Goal: Task Accomplishment & Management: Complete application form

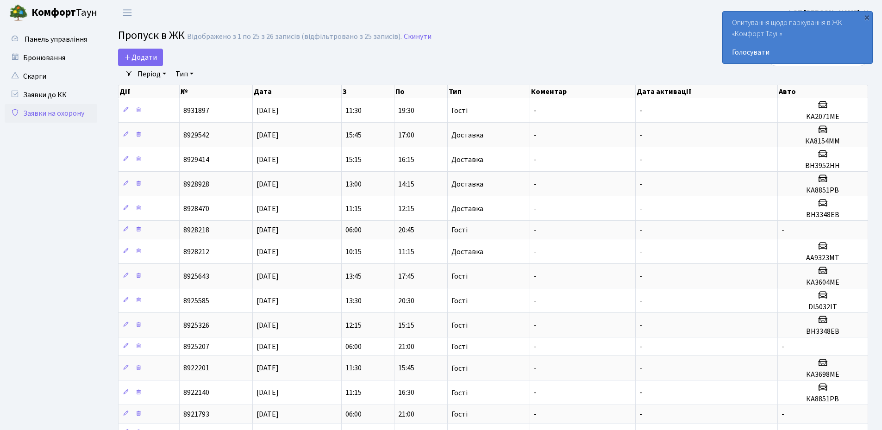
select select "25"
drag, startPoint x: 0, startPoint y: 0, endPoint x: 139, endPoint y: 57, distance: 150.8
click at [139, 57] on span "Додати" at bounding box center [140, 57] width 33 height 10
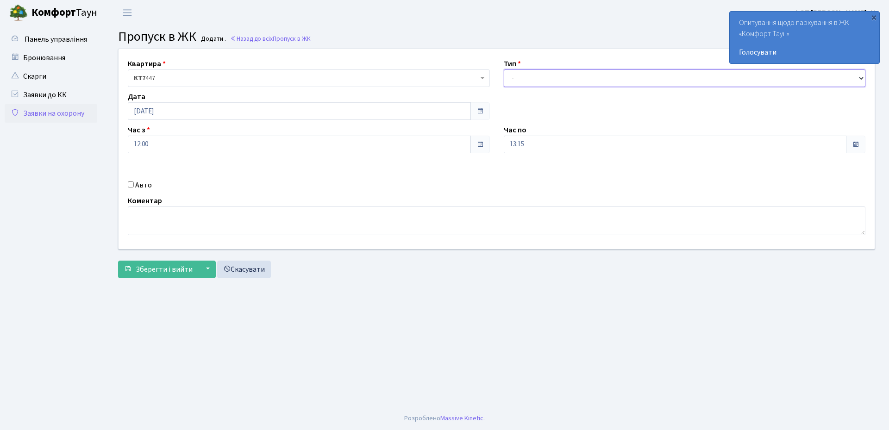
click at [529, 78] on select "- Доставка Таксі Гості Сервіс" at bounding box center [685, 78] width 362 height 18
select select "3"
click at [504, 69] on select "- Доставка Таксі Гості Сервіс" at bounding box center [685, 78] width 362 height 18
click at [132, 185] on input "Авто" at bounding box center [131, 185] width 6 height 6
checkbox input "true"
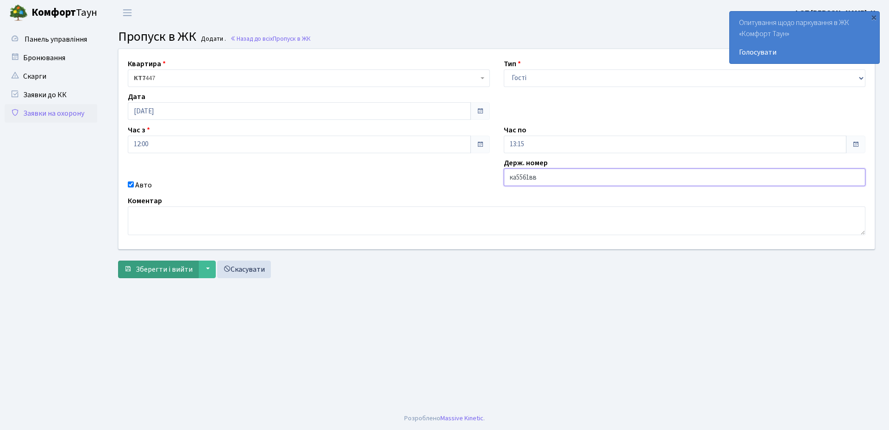
type input "ка5561вв"
click at [156, 270] on span "Зберегти і вийти" at bounding box center [164, 270] width 57 height 10
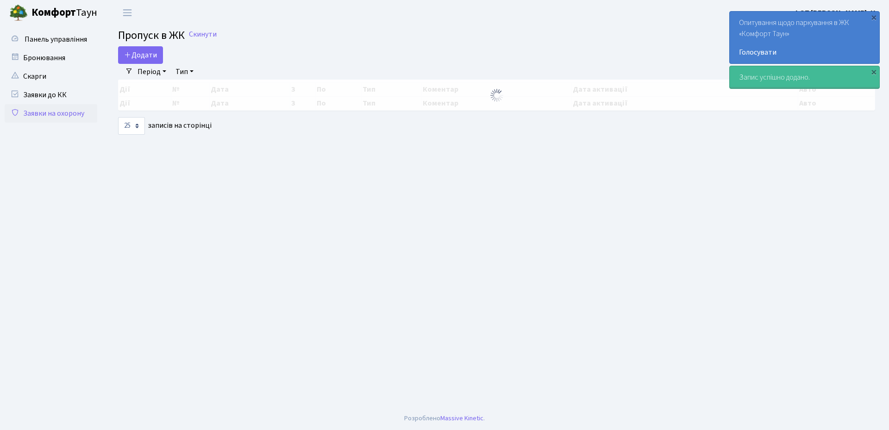
select select "25"
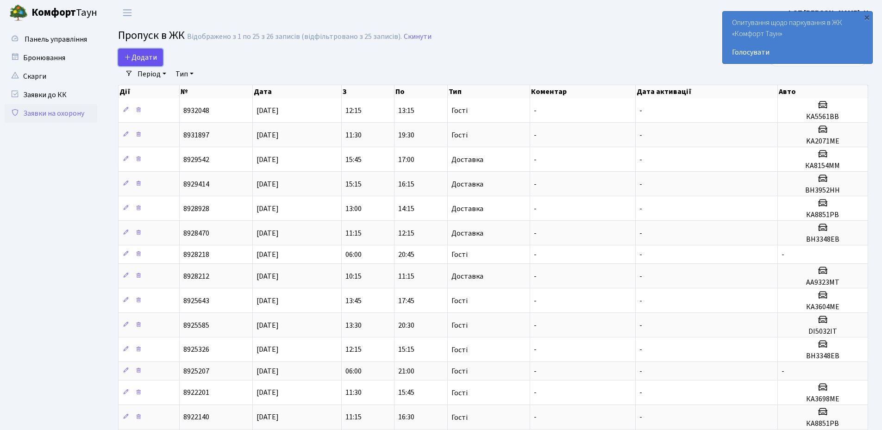
click at [145, 58] on span "Додати" at bounding box center [140, 57] width 33 height 10
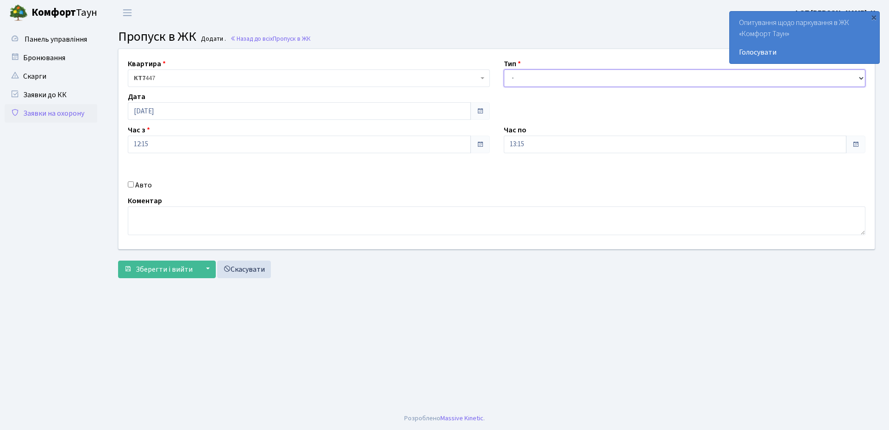
click at [517, 79] on select "- Доставка Таксі Гості Сервіс" at bounding box center [685, 78] width 362 height 18
select select "3"
click at [504, 69] on select "- Доставка Таксі Гості Сервіс" at bounding box center [685, 78] width 362 height 18
click at [184, 115] on input "[DATE]" at bounding box center [299, 111] width 343 height 18
click at [219, 215] on td "31" at bounding box center [221, 214] width 14 height 14
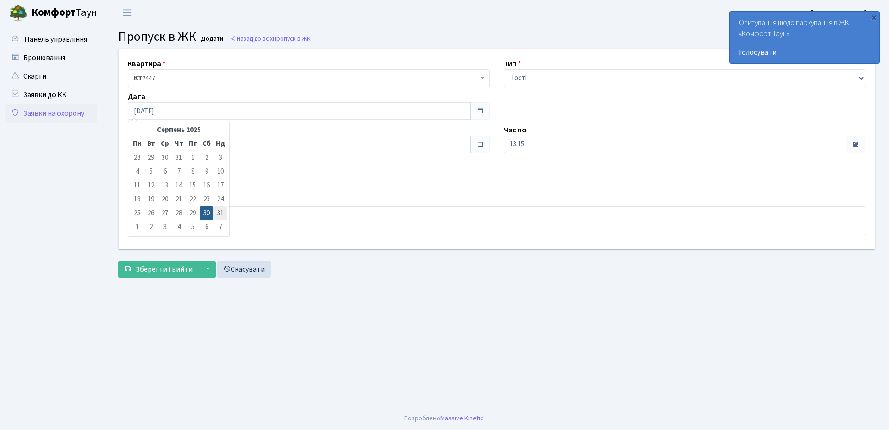
type input "31.08.2025"
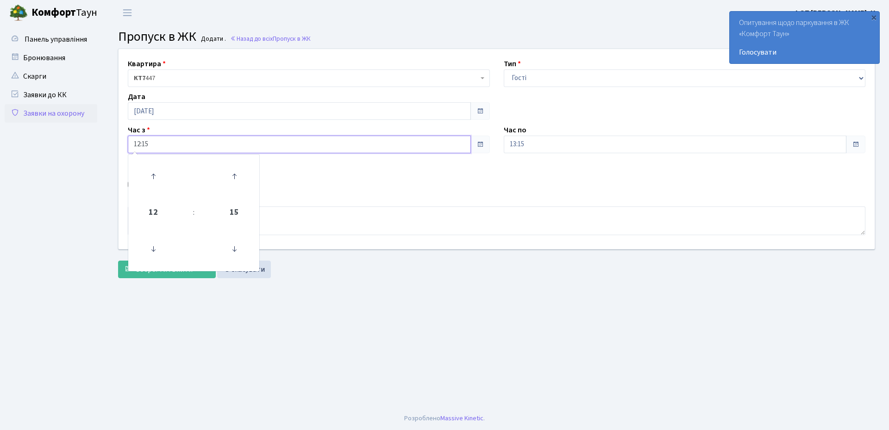
click at [172, 149] on input "12:15" at bounding box center [299, 145] width 343 height 18
click at [154, 250] on icon at bounding box center [153, 249] width 25 height 25
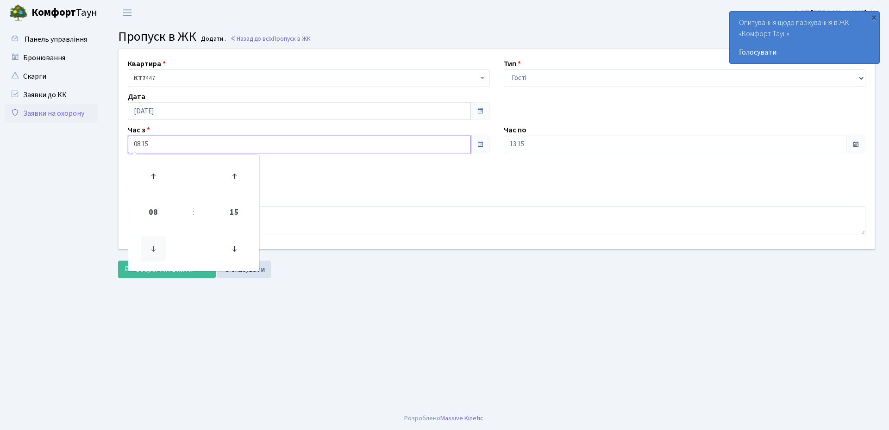
click at [154, 250] on icon at bounding box center [153, 249] width 25 height 25
click at [156, 177] on icon at bounding box center [153, 176] width 25 height 25
click at [237, 249] on icon at bounding box center [234, 249] width 25 height 25
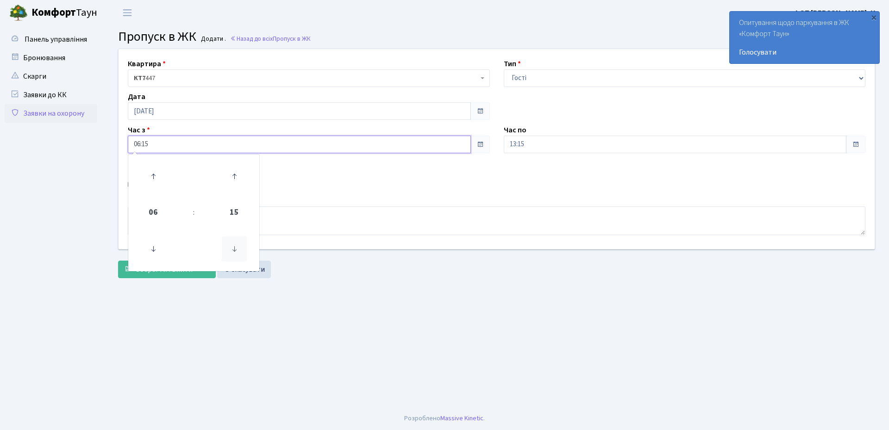
type input "06:00"
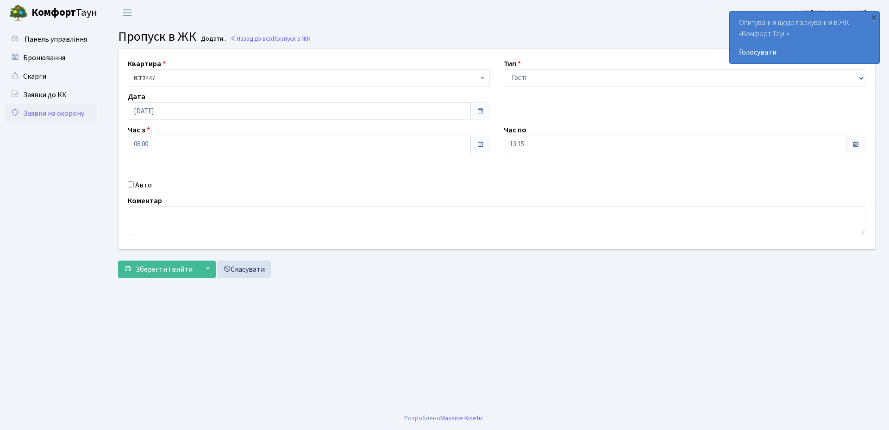
click at [333, 189] on div "Авто" at bounding box center [309, 185] width 376 height 11
click at [549, 140] on input "13:15" at bounding box center [675, 145] width 343 height 18
click at [526, 174] on icon at bounding box center [529, 176] width 25 height 25
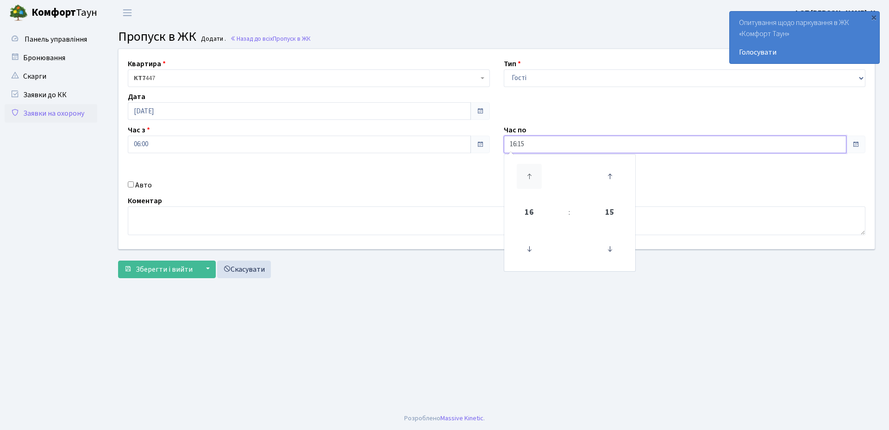
click at [526, 174] on icon at bounding box center [529, 176] width 25 height 25
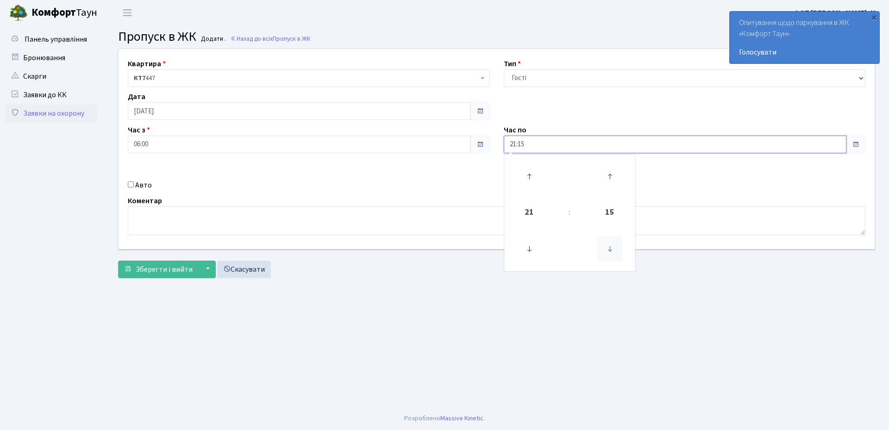
click at [613, 250] on icon at bounding box center [610, 249] width 25 height 25
type input "21:00"
click at [436, 202] on div "Коментар" at bounding box center [497, 215] width 752 height 40
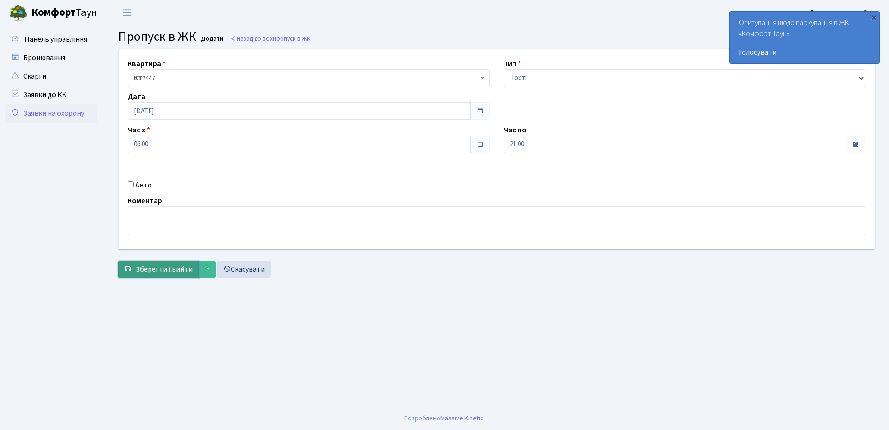
click at [154, 271] on span "Зберегти і вийти" at bounding box center [164, 270] width 57 height 10
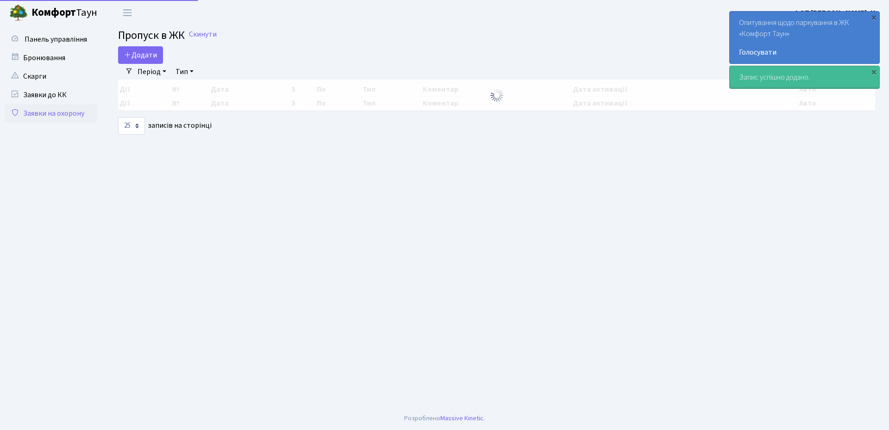
select select "25"
